Goal: Task Accomplishment & Management: Complete application form

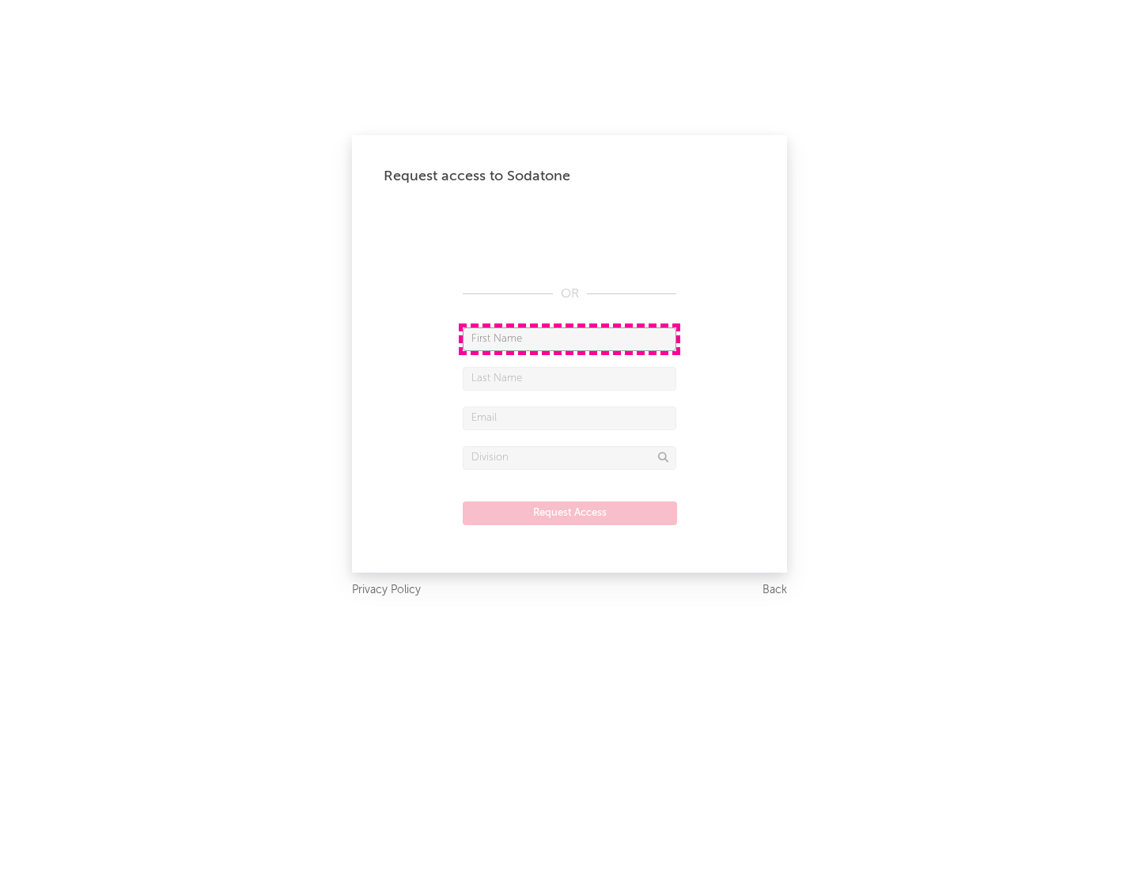
click at [569, 338] on input "text" at bounding box center [569, 339] width 213 height 24
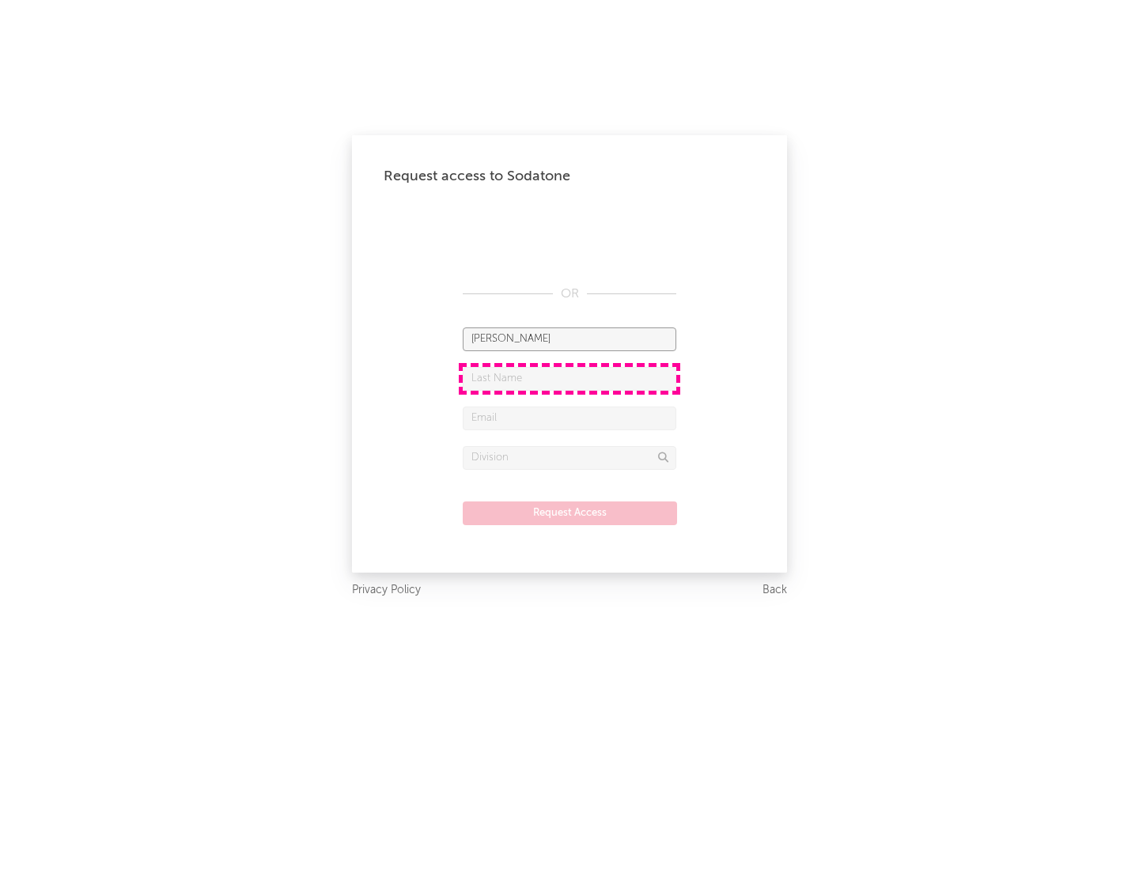
type input "[PERSON_NAME]"
click at [569, 378] on input "text" at bounding box center [569, 379] width 213 height 24
type input "[PERSON_NAME]"
click at [569, 418] on input "text" at bounding box center [569, 418] width 213 height 24
type input "[EMAIL_ADDRESS][DOMAIN_NAME]"
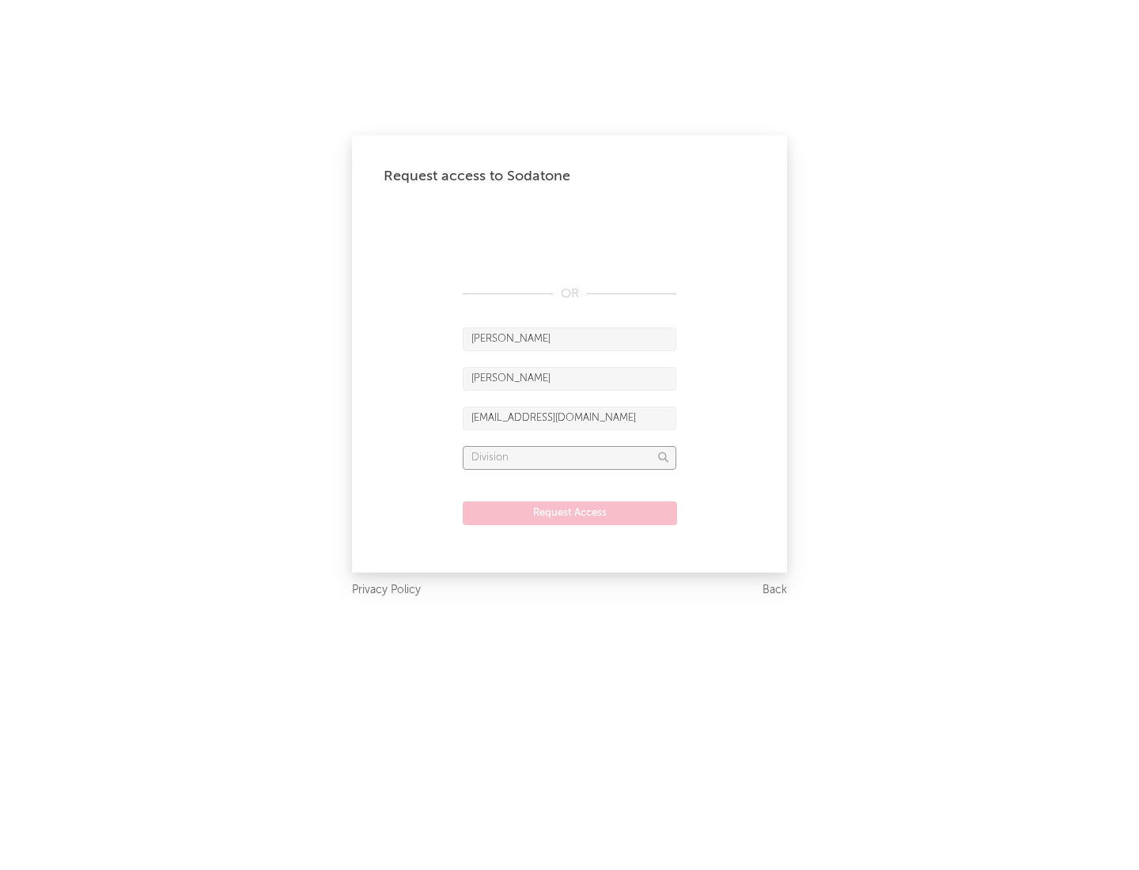
click at [569, 457] on input "text" at bounding box center [569, 458] width 213 height 24
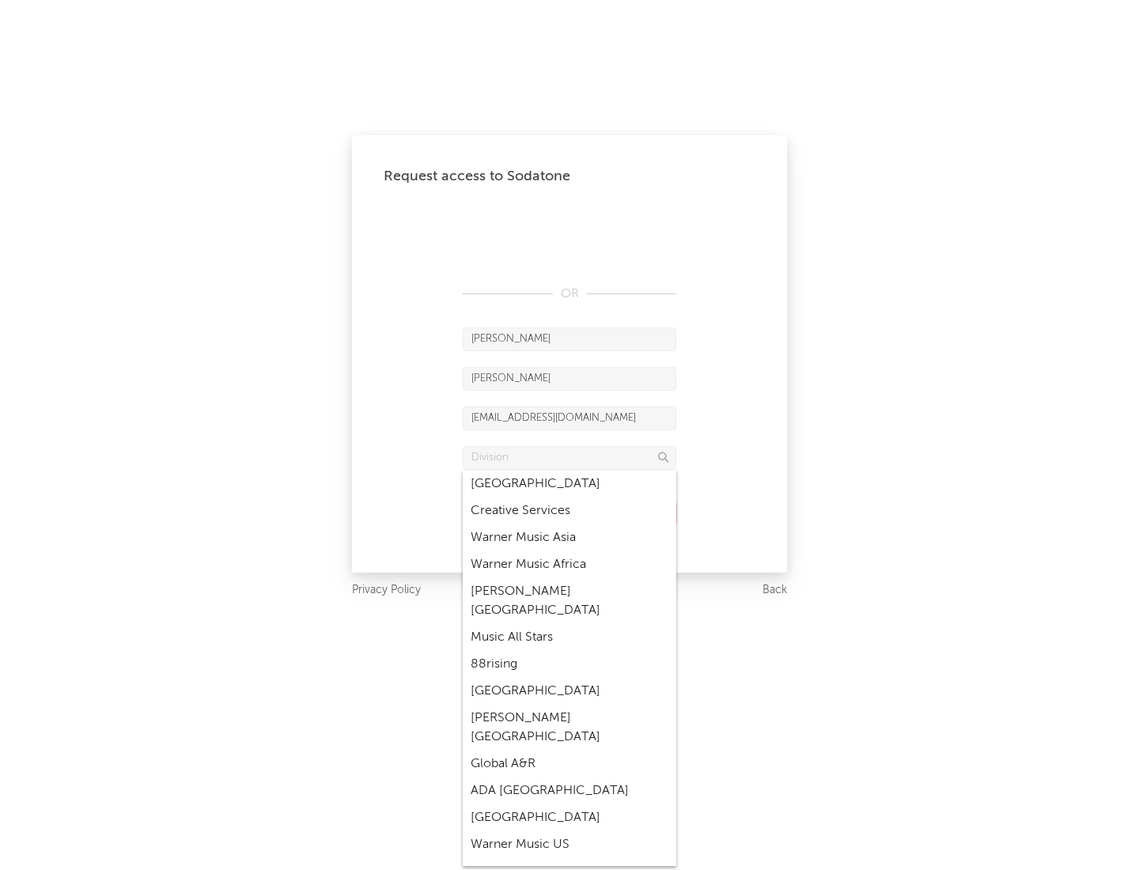
click at [569, 624] on div "Music All Stars" at bounding box center [569, 637] width 213 height 27
type input "Music All Stars"
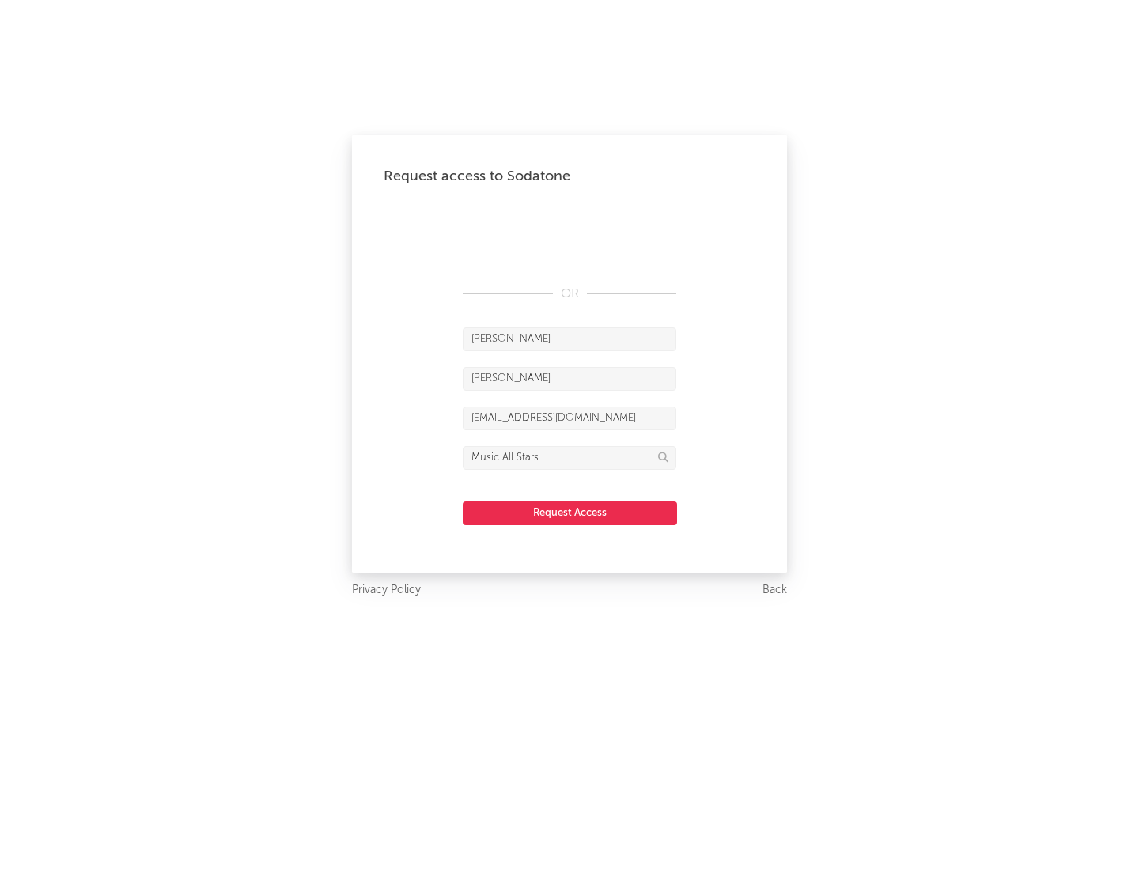
click at [569, 512] on button "Request Access" at bounding box center [570, 513] width 214 height 24
